Goal: Check status

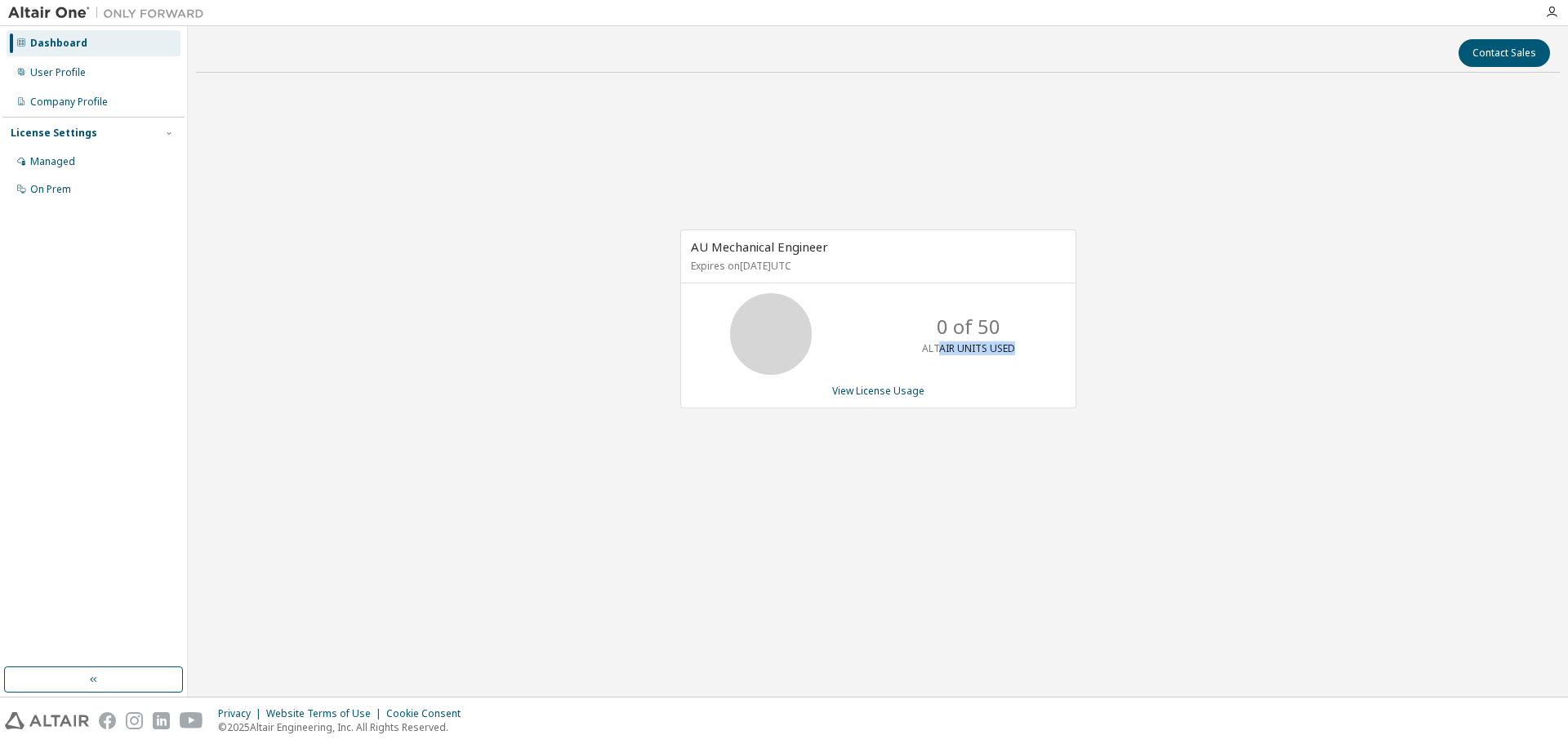
drag, startPoint x: 939, startPoint y: 350, endPoint x: 1035, endPoint y: 345, distance: 96.1
click at [1035, 345] on div "0 of 50 ALTAIR UNITS USED" at bounding box center [878, 334] width 395 height 82
drag, startPoint x: 1035, startPoint y: 345, endPoint x: 1036, endPoint y: 354, distance: 9.1
click at [1035, 347] on div "0 of 50 ALTAIR UNITS USED" at bounding box center [878, 334] width 395 height 82
click at [890, 396] on link "View License Usage" at bounding box center [878, 391] width 93 height 14
